Goal: Task Accomplishment & Management: Manage account settings

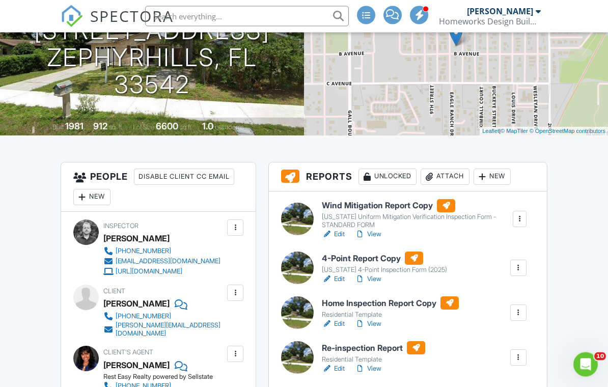
scroll to position [150, 0]
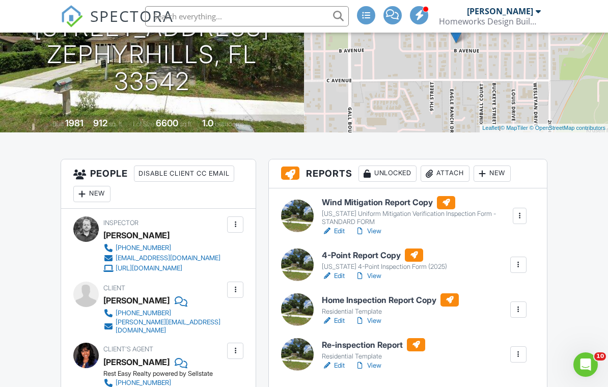
click at [381, 281] on link "View" at bounding box center [368, 276] width 26 height 10
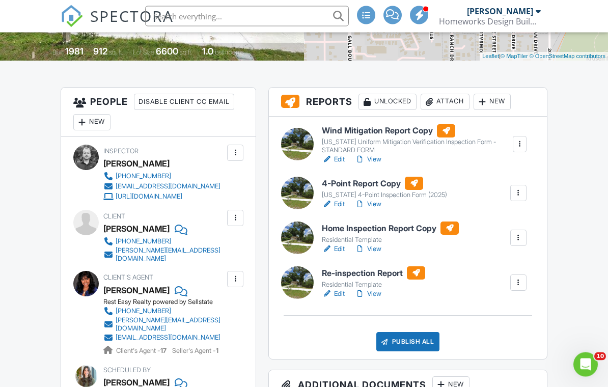
scroll to position [222, 0]
click at [381, 299] on link "View" at bounding box center [368, 294] width 26 height 10
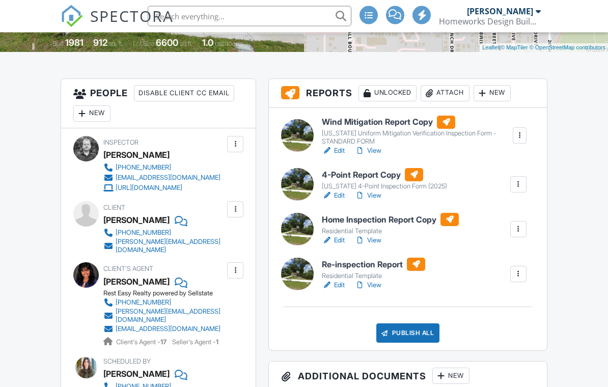
scroll to position [231, 0]
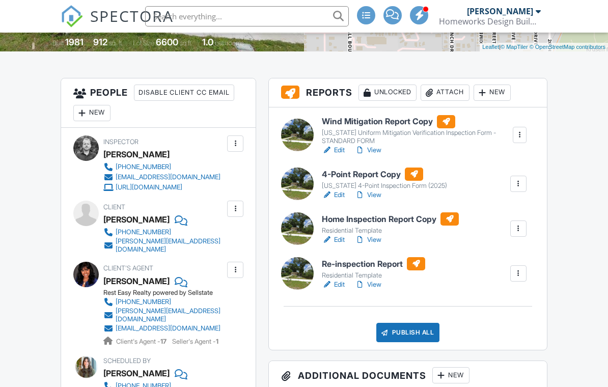
click at [342, 200] on link "Edit" at bounding box center [333, 195] width 23 height 10
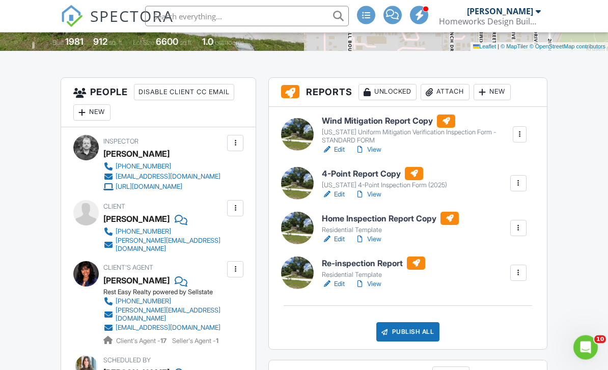
scroll to position [232, 0]
click at [379, 200] on link "View" at bounding box center [368, 194] width 26 height 10
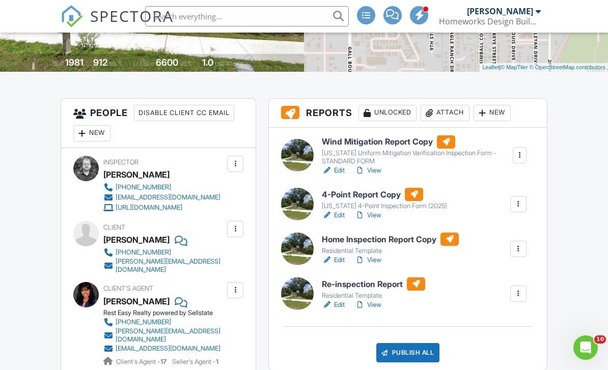
click at [379, 310] on link "View" at bounding box center [368, 305] width 26 height 10
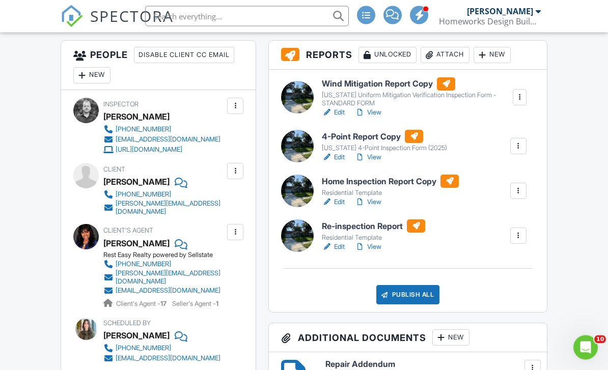
scroll to position [269, 0]
click at [420, 304] on div "Publish All" at bounding box center [408, 294] width 64 height 19
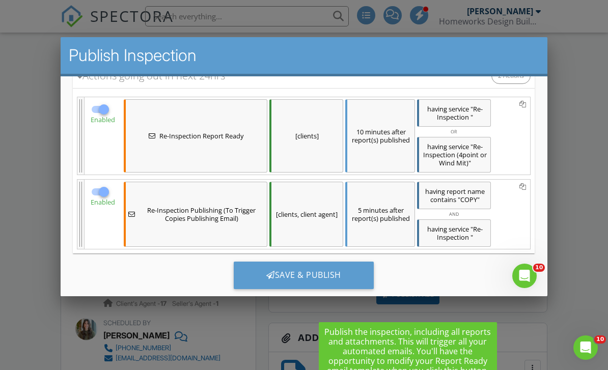
scroll to position [203, 0]
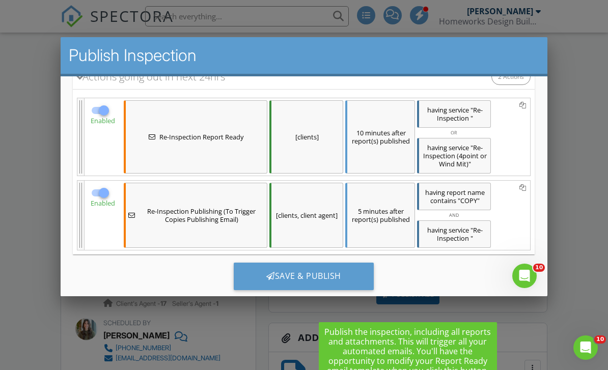
click at [341, 281] on div "Save & Publish" at bounding box center [304, 275] width 140 height 27
